Goal: Check status: Check status

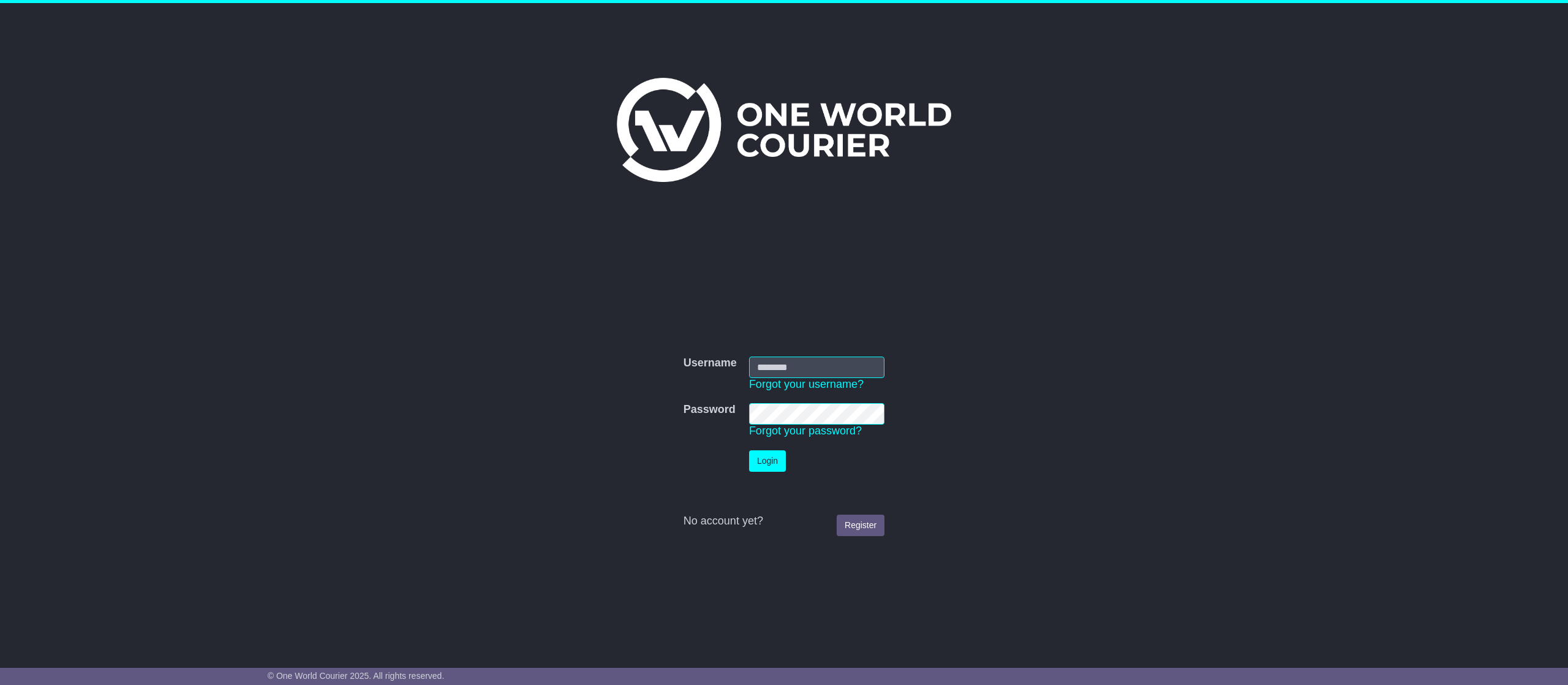
type input "**********"
click at [761, 455] on button "Login" at bounding box center [768, 460] width 36 height 22
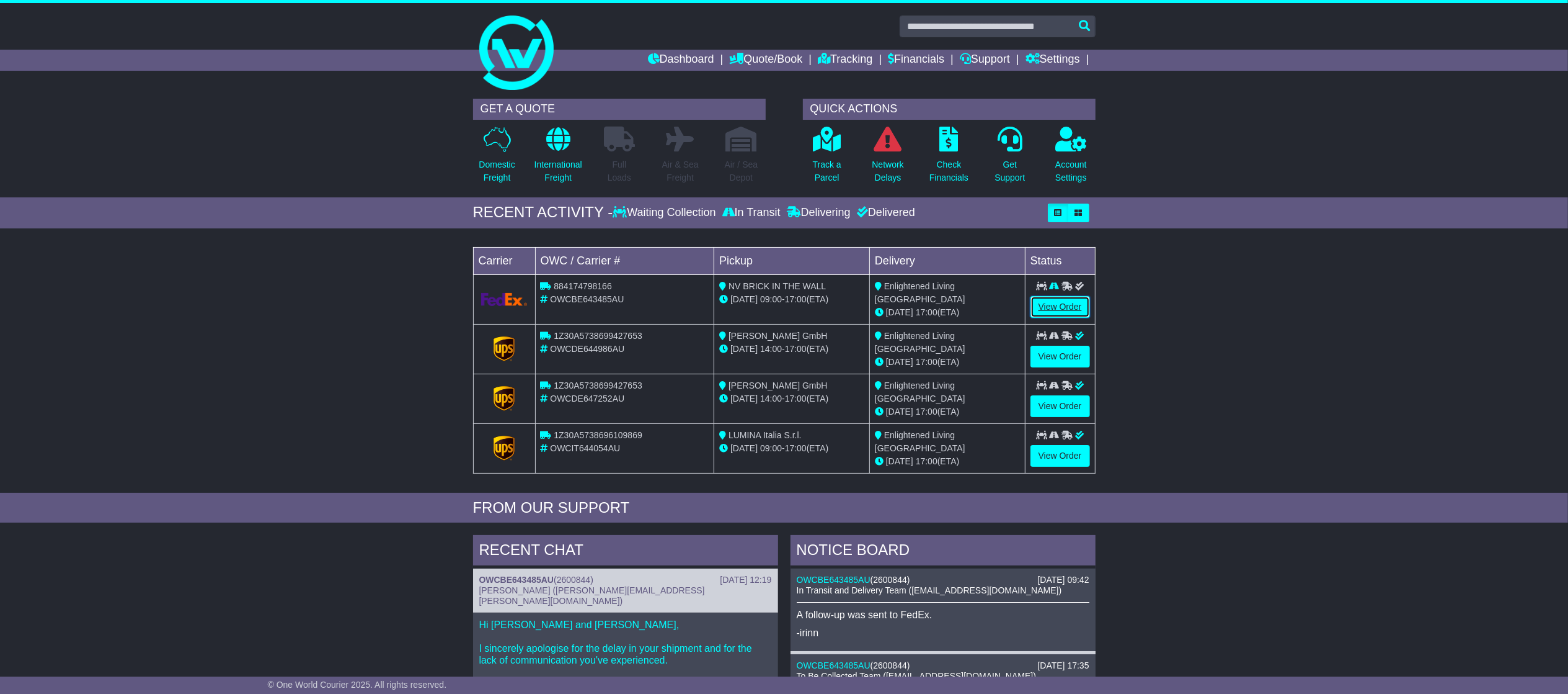
click at [1061, 302] on link "View Order" at bounding box center [1061, 307] width 60 height 22
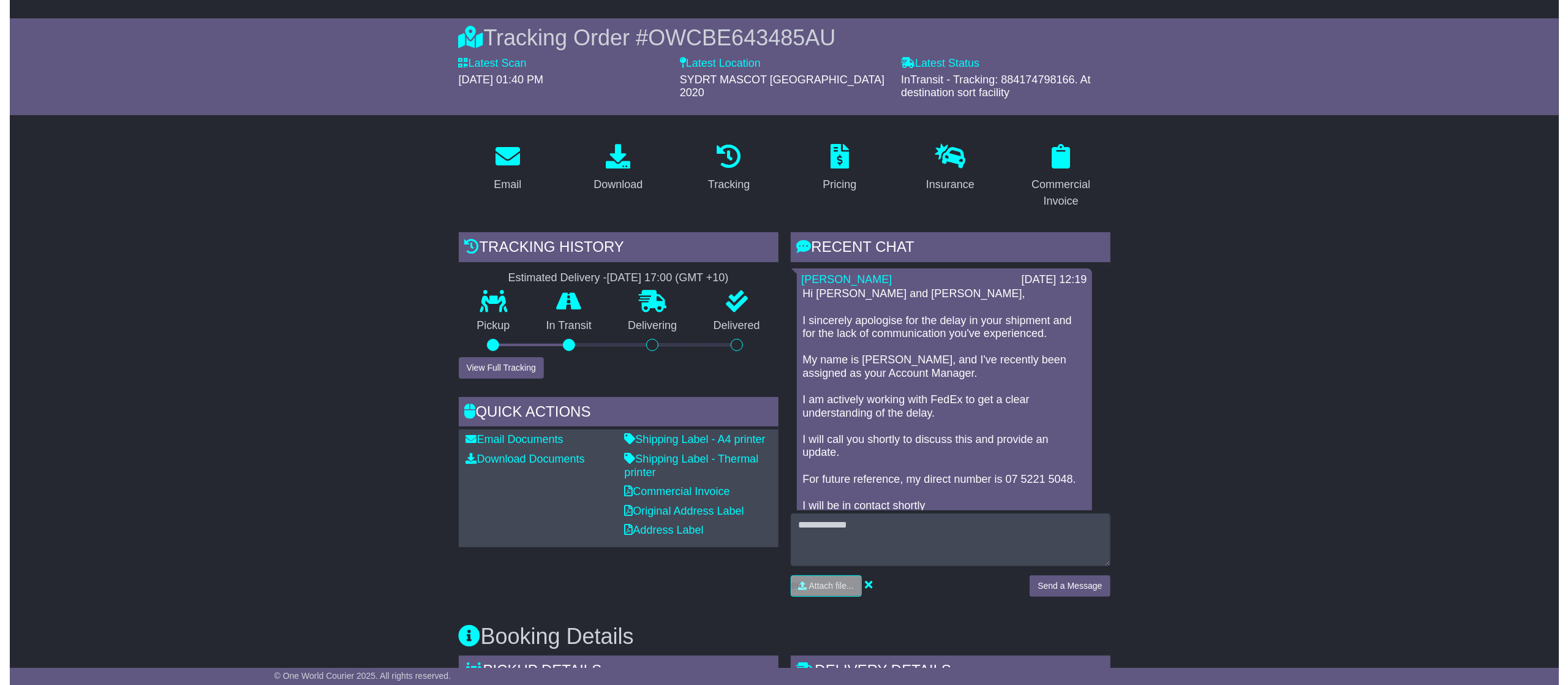
scroll to position [122, 0]
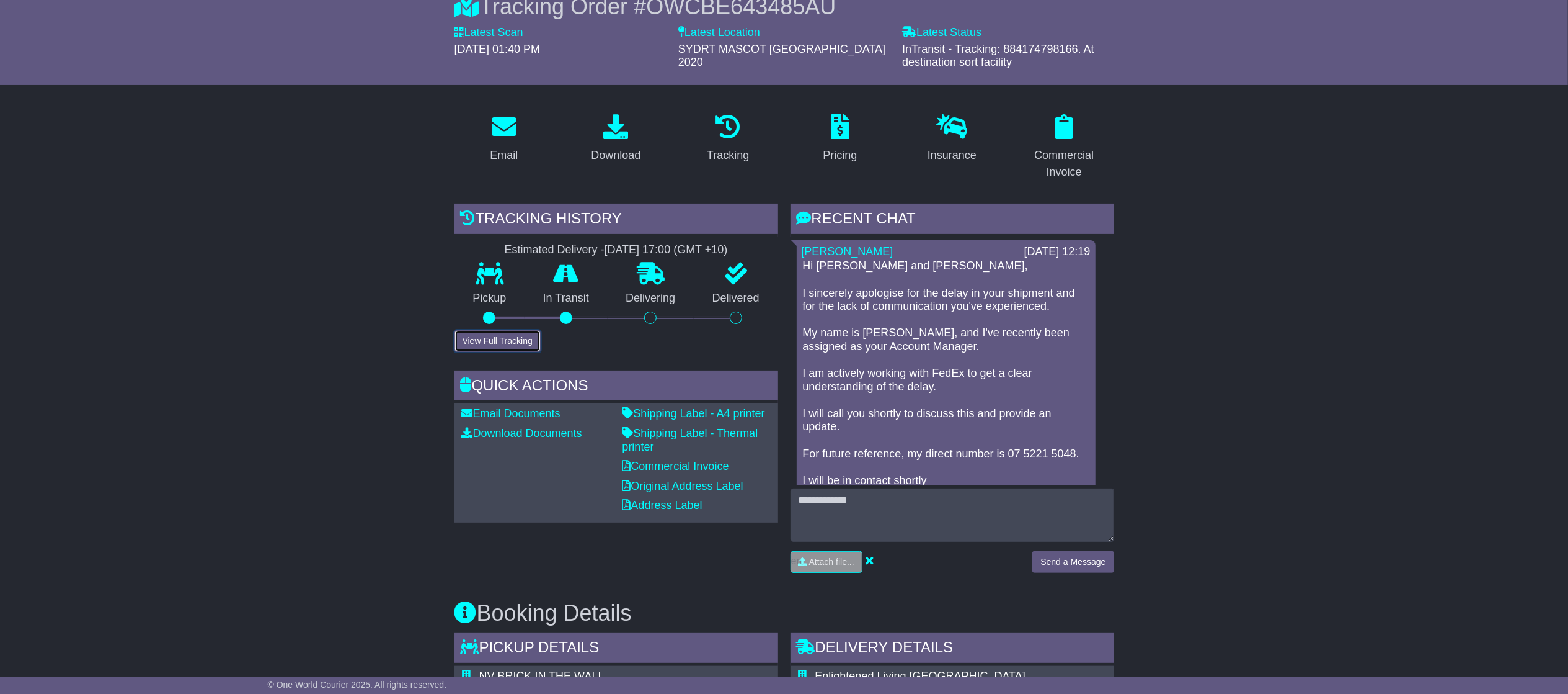
click at [501, 330] on button "View Full Tracking" at bounding box center [498, 341] width 86 height 22
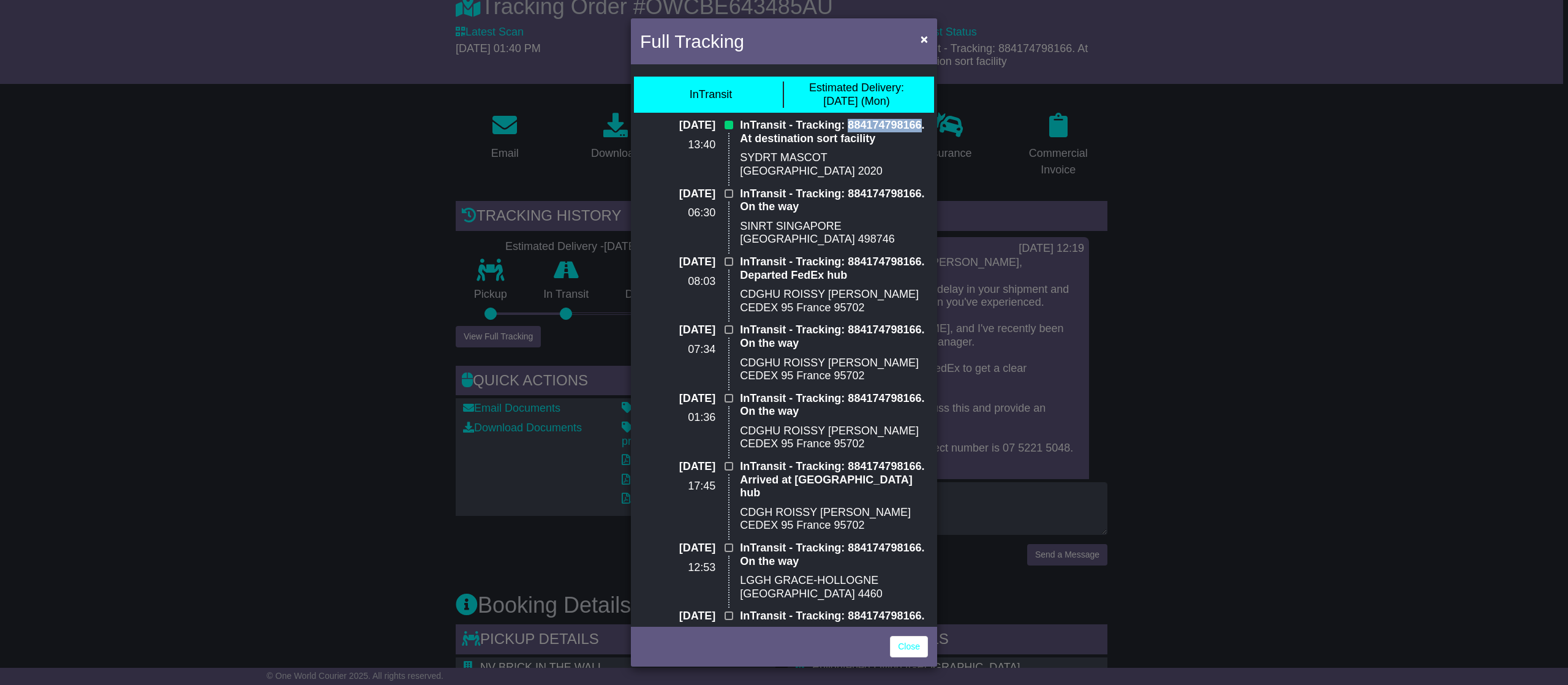
drag, startPoint x: 920, startPoint y: 122, endPoint x: 846, endPoint y: 128, distance: 74.2
click at [846, 128] on p "InTransit - Tracking: 884174798166. At destination sort facility" at bounding box center [833, 132] width 188 height 26
copy p "884174798166"
